Goal: Obtain resource: Obtain resource

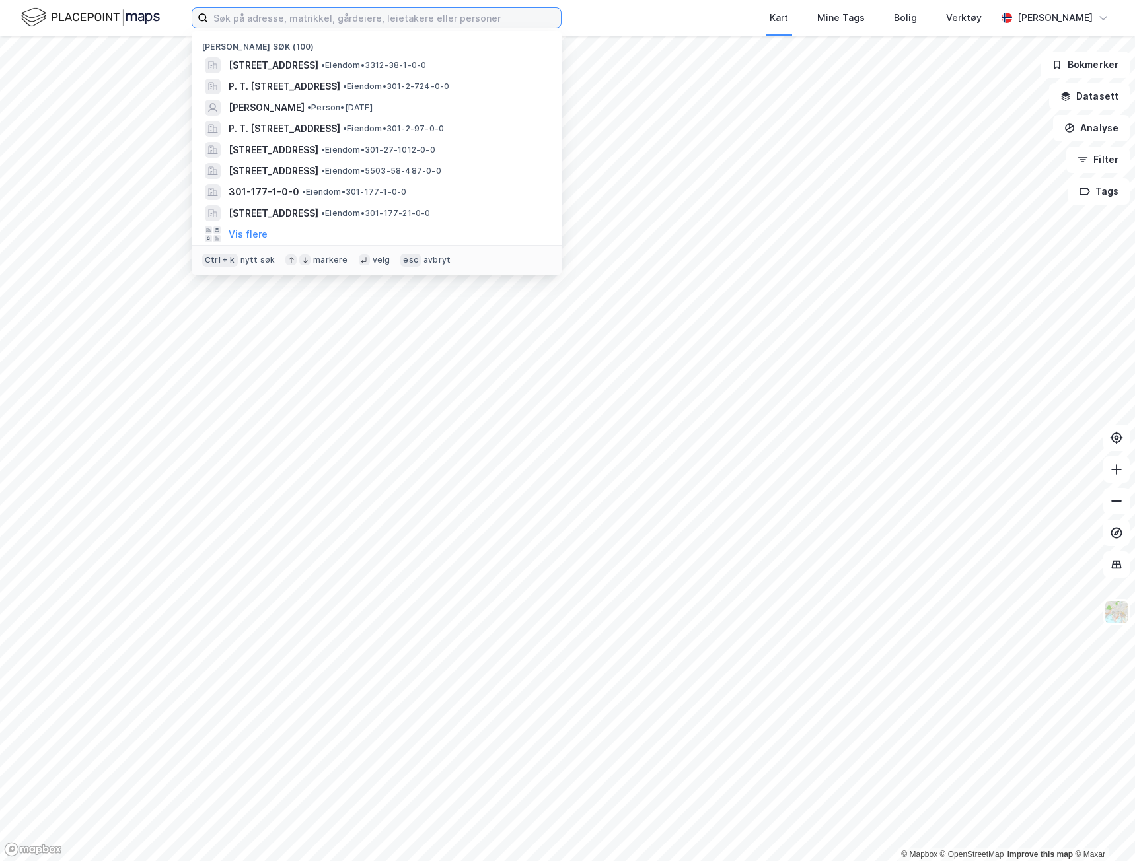
click at [412, 20] on input at bounding box center [384, 18] width 353 height 20
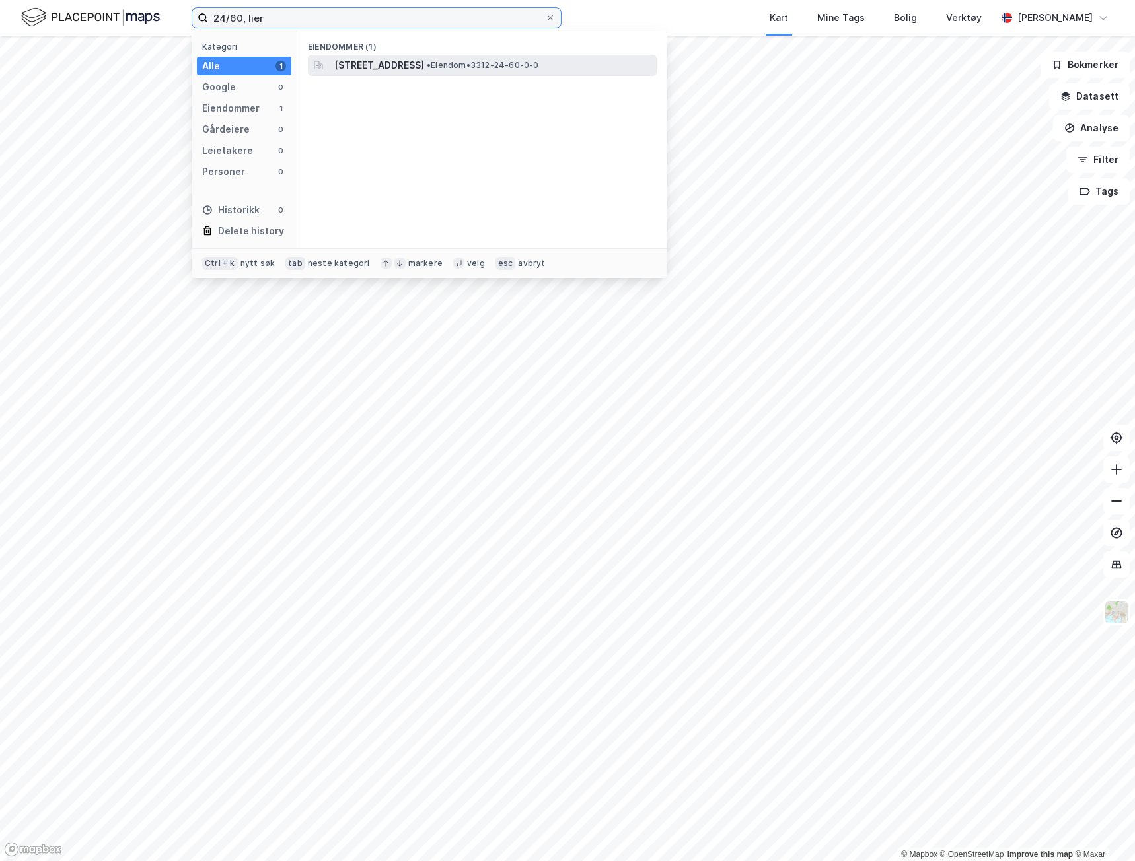
type input "24/60, lier"
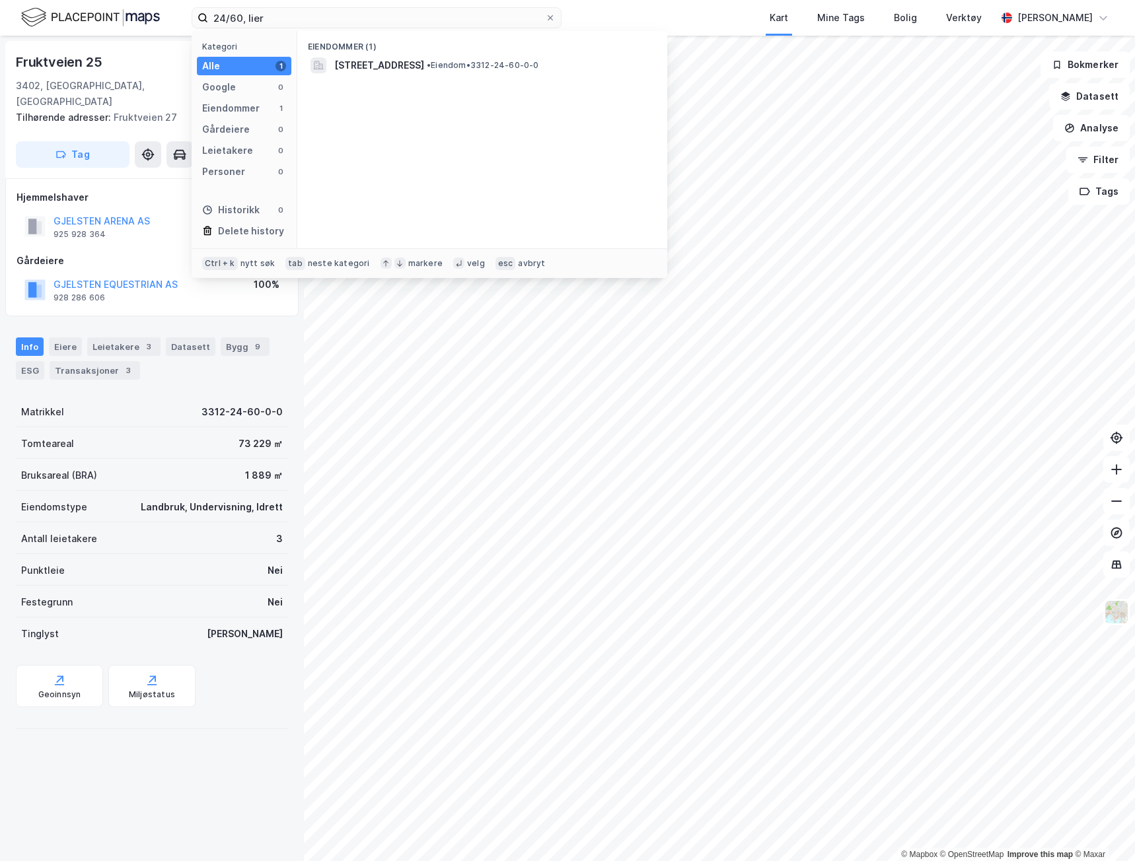
click at [183, 779] on div "Fruktveien 25 3402, [GEOGRAPHIC_DATA], [GEOGRAPHIC_DATA] Lier, 24/60 Tilhørende…" at bounding box center [152, 449] width 304 height 826
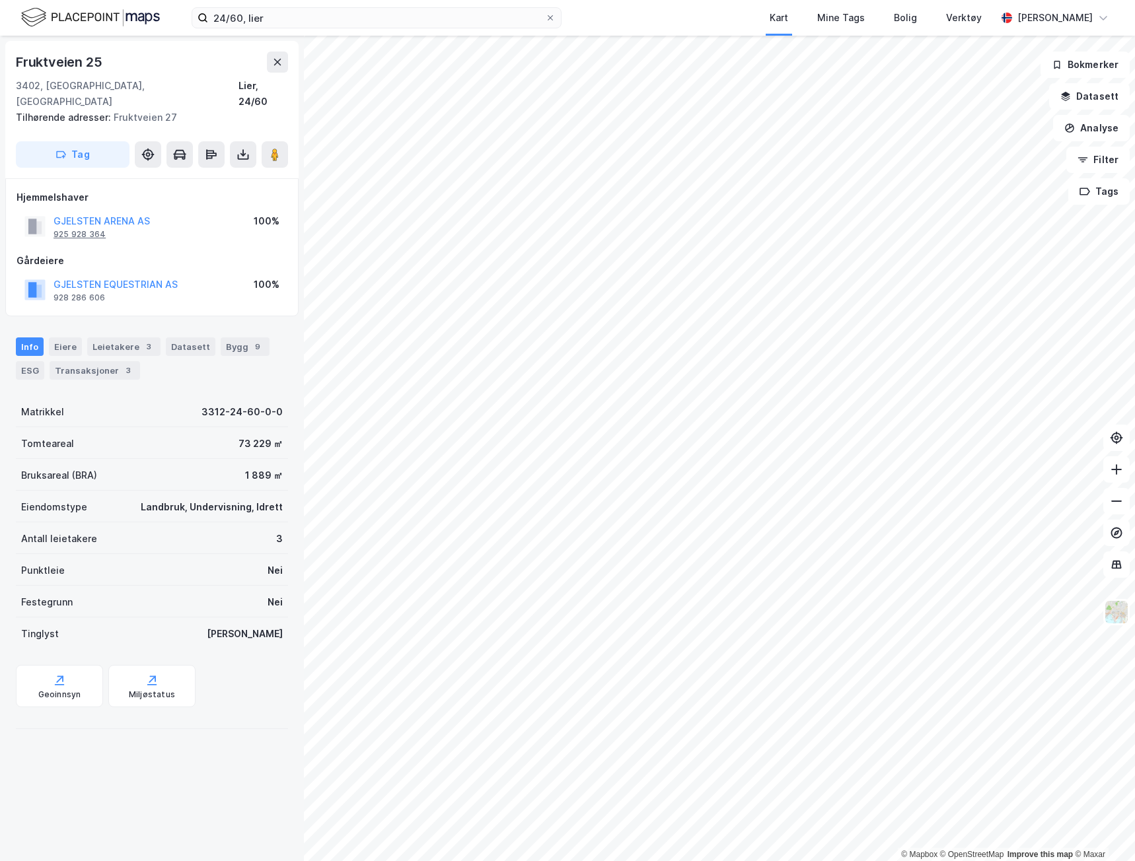
click at [90, 229] on div "925 928 364" at bounding box center [79, 234] width 52 height 11
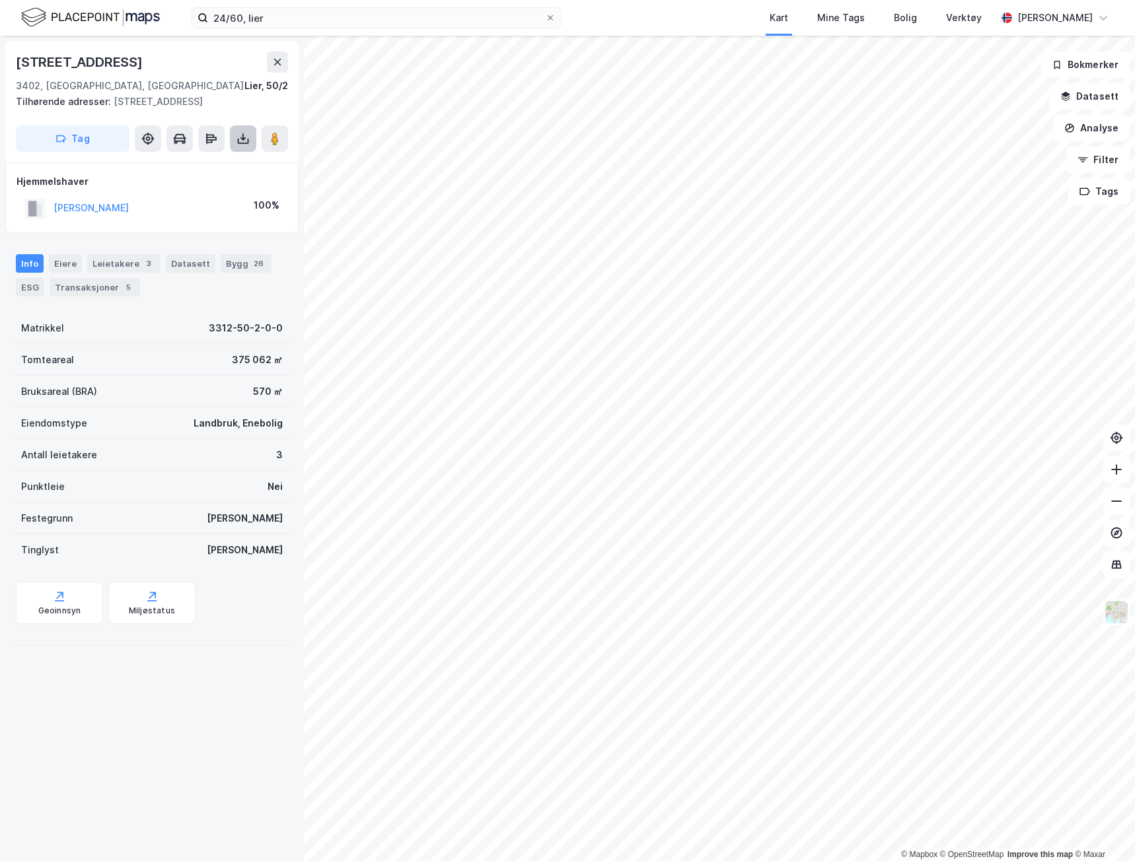
click at [243, 140] on icon at bounding box center [242, 136] width 1 height 7
click at [234, 160] on div "Last ned grunnbok" at bounding box center [186, 165] width 141 height 21
